Goal: Transaction & Acquisition: Purchase product/service

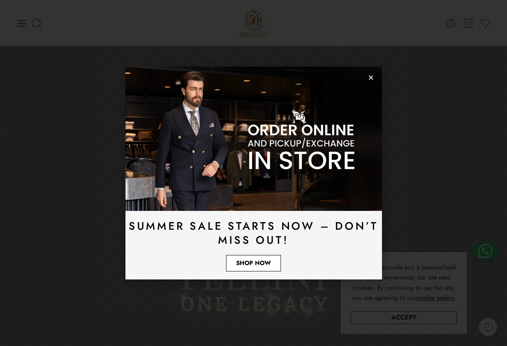
click at [258, 266] on span "Shop Now" at bounding box center [253, 263] width 35 height 6
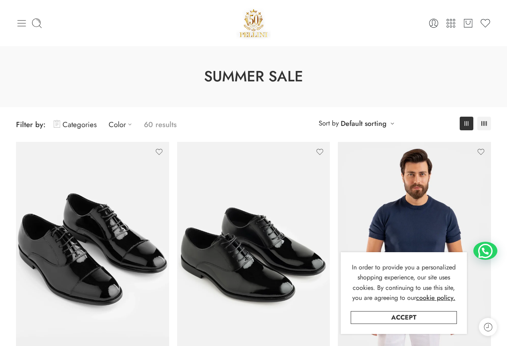
click at [23, 22] on icon at bounding box center [21, 23] width 11 height 11
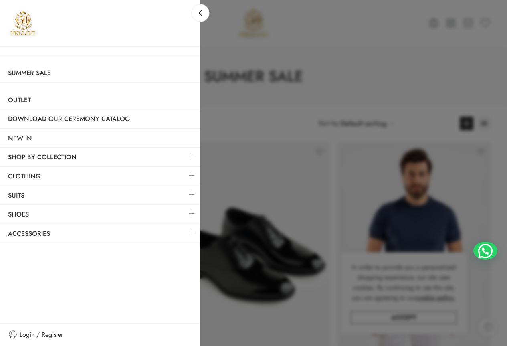
click at [279, 77] on div at bounding box center [253, 173] width 507 height 346
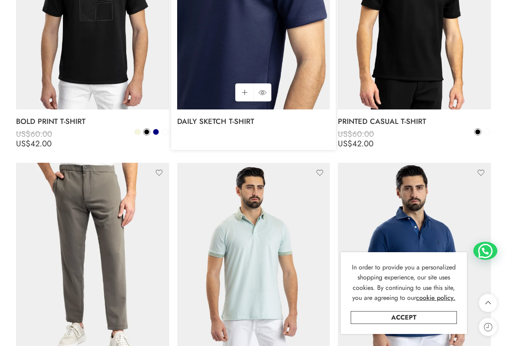
scroll to position [2044, 0]
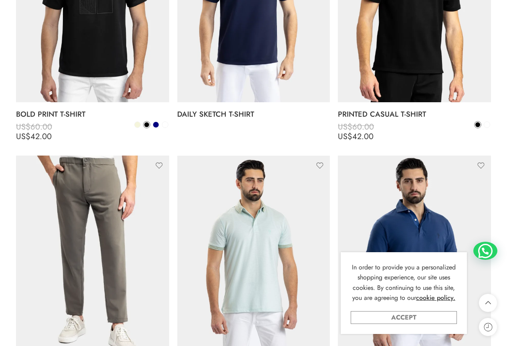
click at [429, 319] on link "Accept" at bounding box center [404, 317] width 106 height 13
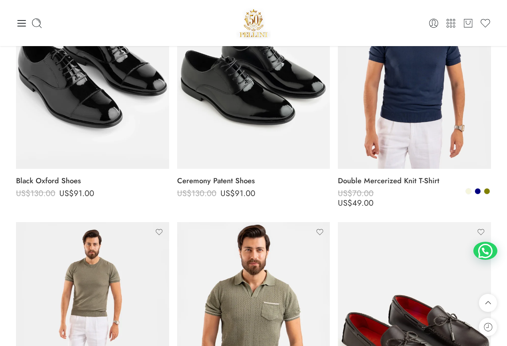
scroll to position [0, 0]
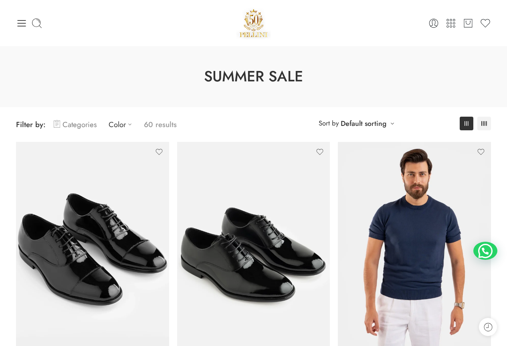
click at [75, 127] on link "Categories" at bounding box center [75, 124] width 43 height 19
